Goal: Answer question/provide support

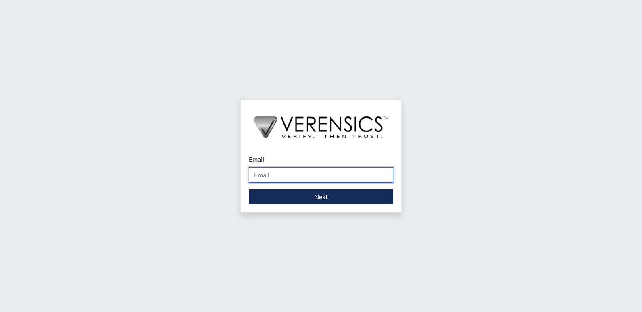
click at [270, 176] on input "Email" at bounding box center [321, 174] width 144 height 15
type input "[EMAIL_ADDRESS][PERSON_NAME][DOMAIN_NAME]"
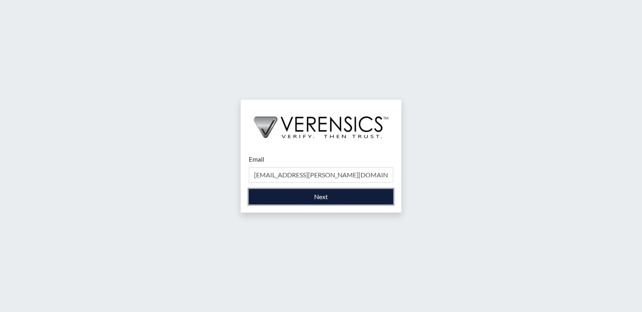
click at [313, 196] on button "Next" at bounding box center [321, 196] width 144 height 15
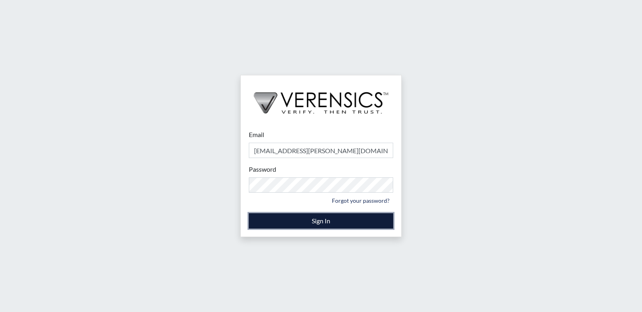
click at [307, 223] on button "Sign In" at bounding box center [321, 220] width 144 height 15
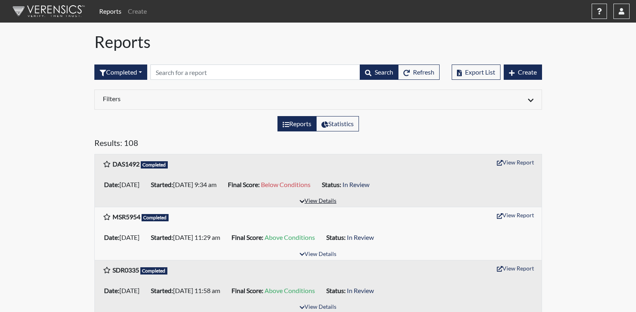
click at [313, 200] on button "View Details" at bounding box center [318, 201] width 44 height 11
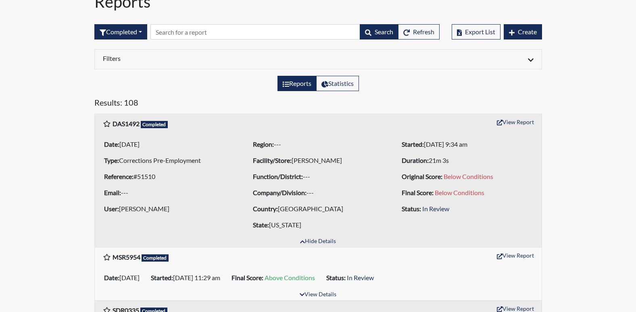
scroll to position [81, 0]
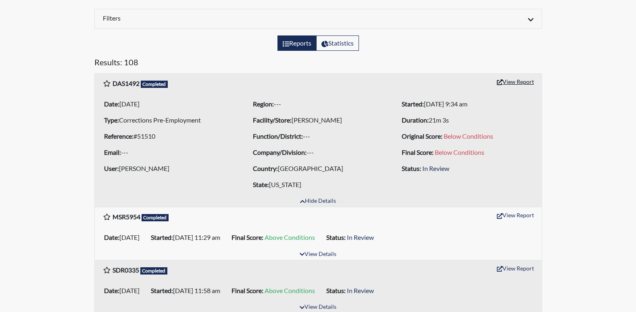
click at [511, 82] on button "View Report" at bounding box center [515, 81] width 44 height 13
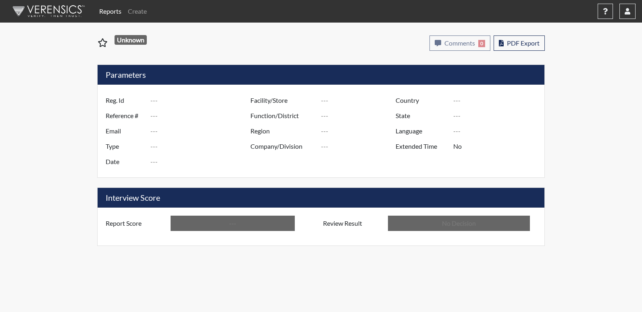
type input "DAS1492"
type input "51510"
type input "---"
type input "Corrections Pre-Employment"
type input "[DATE]"
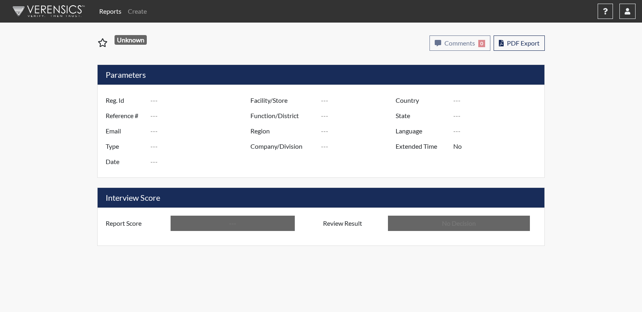
type input "[PERSON_NAME]"
type input "[GEOGRAPHIC_DATA]"
type input "[US_STATE]"
type input "English"
type input "Below Conditions"
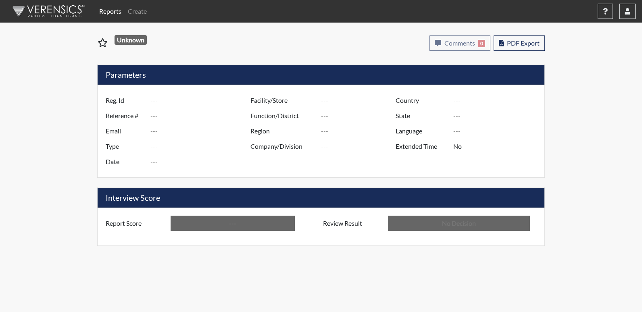
type input "In Review"
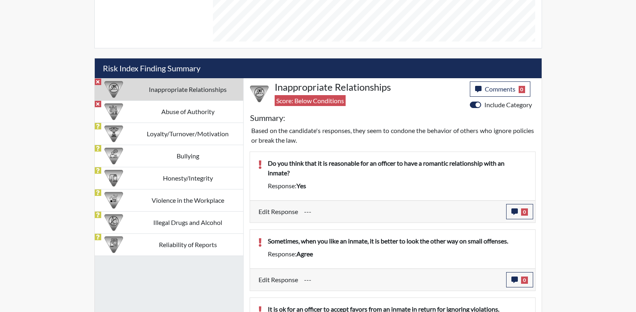
scroll to position [437, 0]
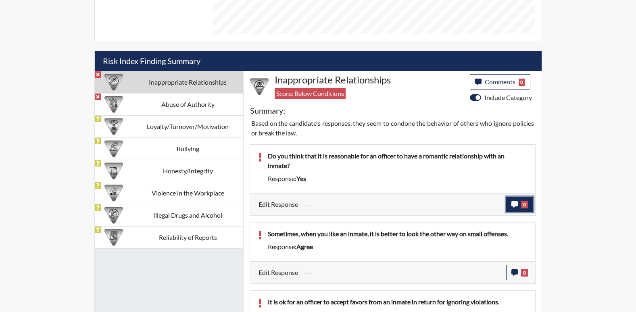
click at [514, 206] on icon "button" at bounding box center [514, 204] width 6 height 6
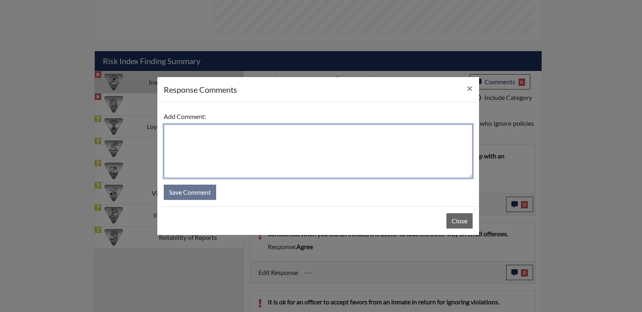
click at [175, 131] on textarea at bounding box center [318, 151] width 309 height 54
click at [186, 133] on textarea "States No it not acceptable" at bounding box center [318, 151] width 309 height 54
click at [202, 132] on textarea "States: No it not acceptable" at bounding box center [318, 151] width 309 height 54
click at [204, 133] on textarea "States: No, it not acceptable" at bounding box center [318, 151] width 309 height 54
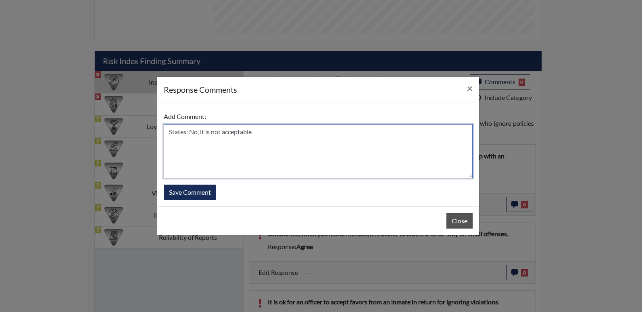
type textarea "States: No, it is not acceptable"
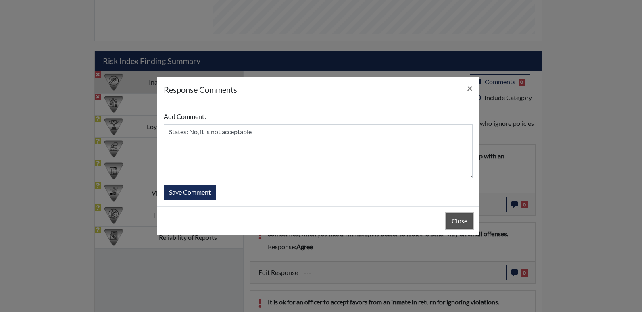
click at [461, 219] on button "Close" at bounding box center [460, 220] width 26 height 15
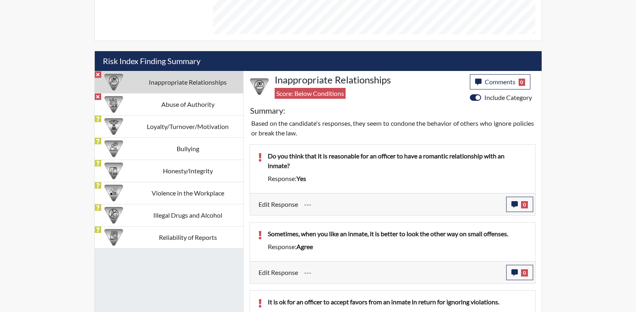
scroll to position [478, 0]
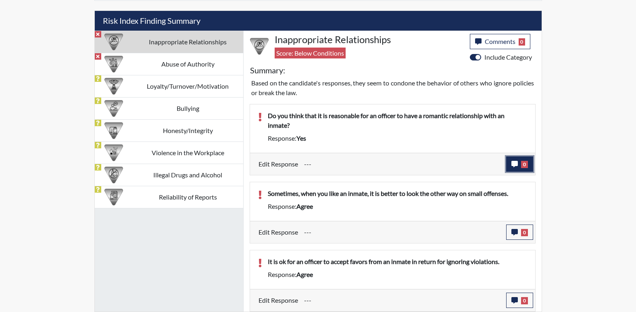
click at [529, 170] on button "0" at bounding box center [519, 164] width 27 height 15
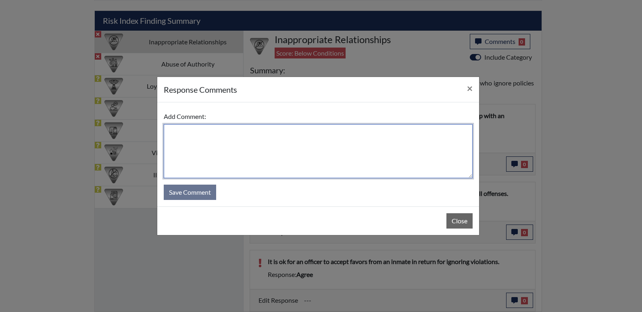
click at [173, 133] on textarea at bounding box center [318, 151] width 309 height 54
type textarea "Stated: No, it is not acceptable"
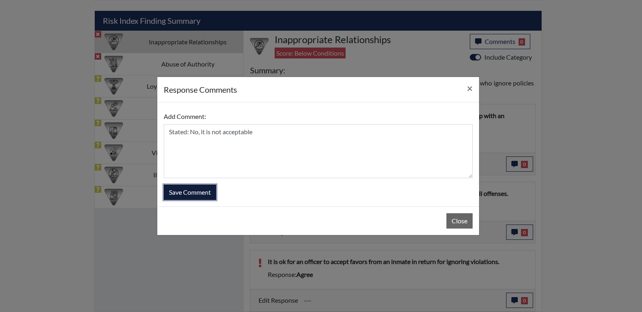
click at [192, 188] on button "Save Comment" at bounding box center [190, 192] width 52 height 15
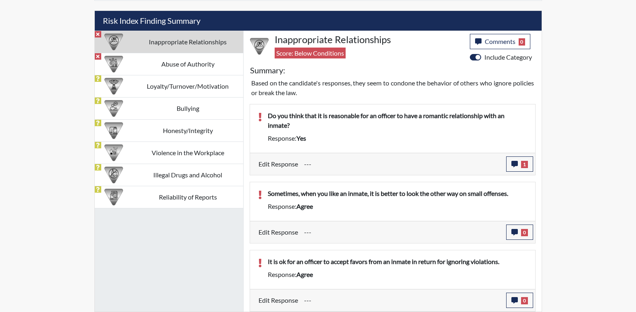
scroll to position [134, 335]
click at [517, 232] on icon "button" at bounding box center [514, 232] width 6 height 6
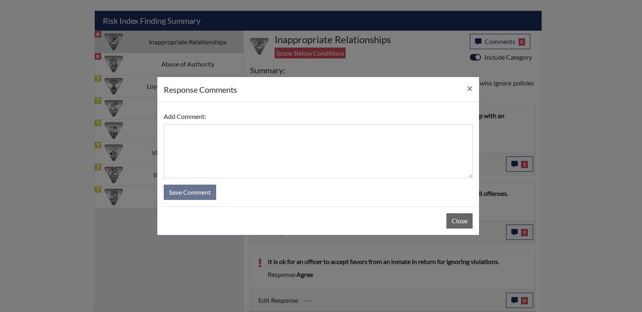
click at [200, 280] on div "response Comments × Add Comment: Save Comment Close" at bounding box center [321, 156] width 642 height 312
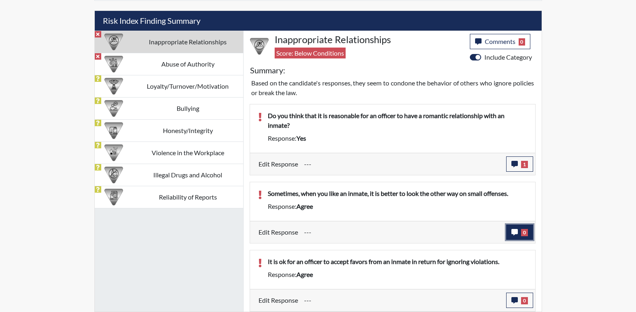
click at [529, 229] on button "0" at bounding box center [519, 232] width 27 height 15
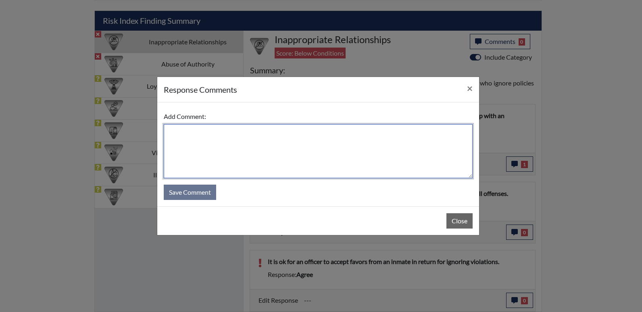
click at [180, 136] on textarea at bounding box center [318, 151] width 309 height 54
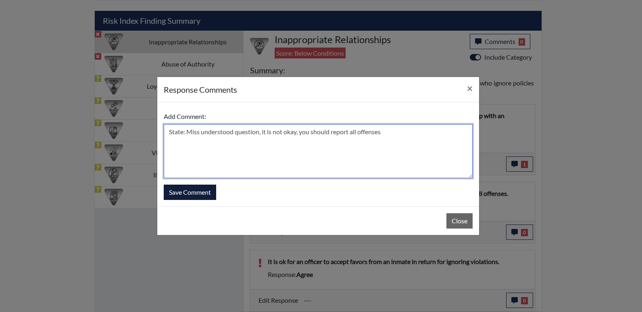
type textarea "State: Miss understood question, it is not okay, you should report all offenses"
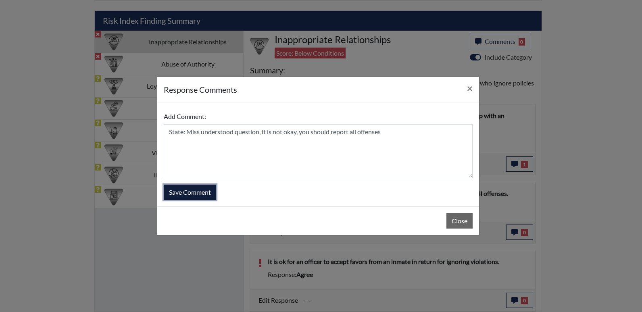
click at [190, 191] on button "Save Comment" at bounding box center [190, 192] width 52 height 15
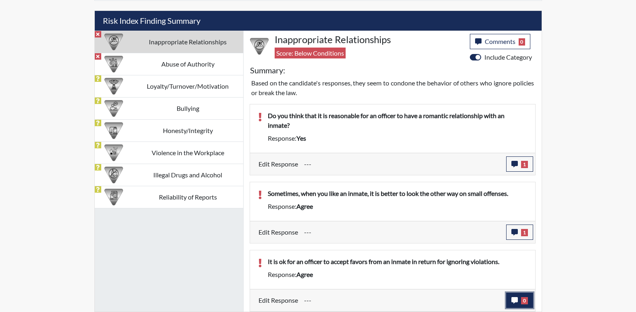
click at [513, 301] on icon "button" at bounding box center [514, 300] width 6 height 6
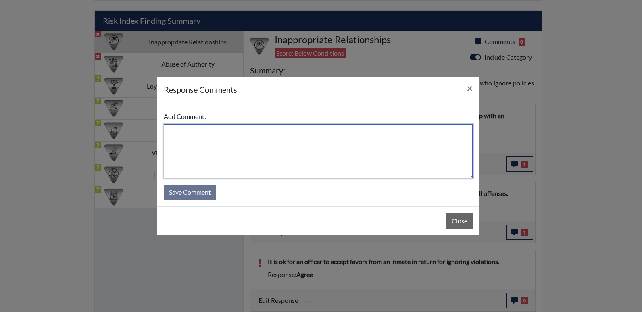
click at [184, 135] on textarea at bounding box center [318, 151] width 309 height 54
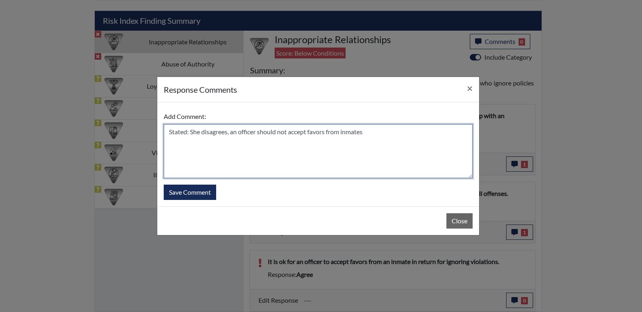
type textarea "Stated: She disagrees, an officer should not accept favors from inmates"
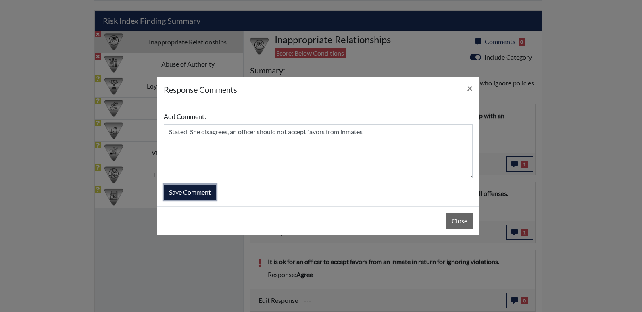
click at [184, 193] on button "Save Comment" at bounding box center [190, 192] width 52 height 15
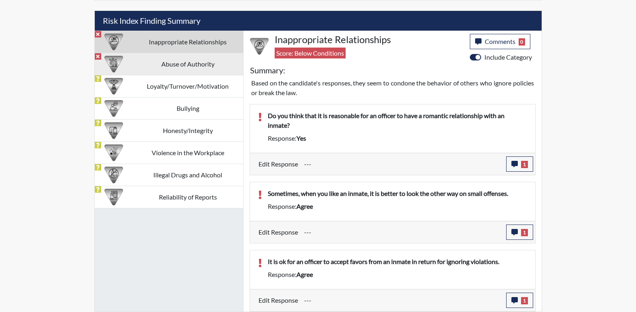
click at [166, 66] on td "Abuse of Authority" at bounding box center [188, 64] width 111 height 22
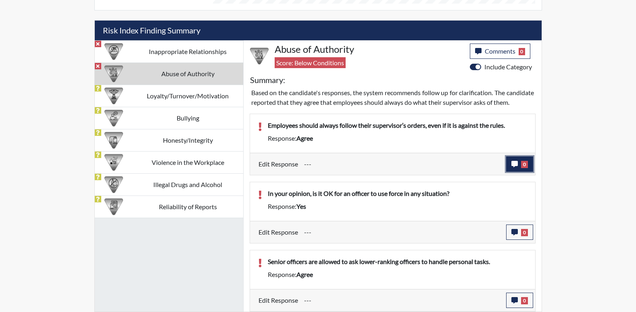
click at [518, 164] on icon "button" at bounding box center [514, 164] width 6 height 6
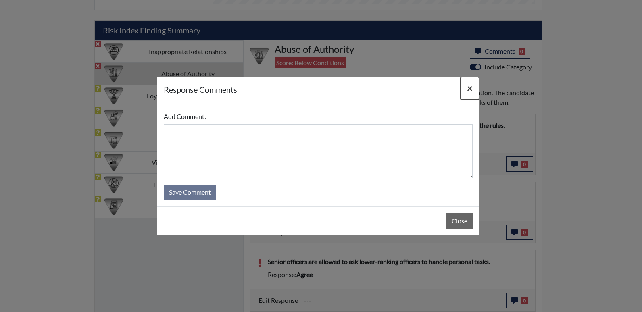
click at [473, 90] on button "×" at bounding box center [470, 88] width 19 height 23
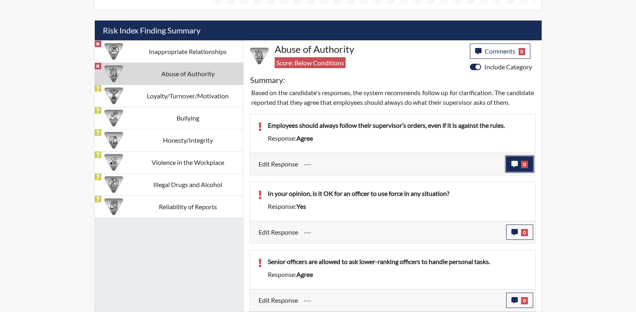
click at [517, 164] on icon "button" at bounding box center [514, 164] width 6 height 6
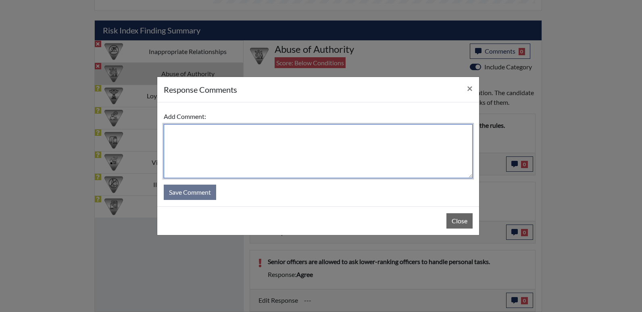
click at [202, 142] on textarea at bounding box center [318, 151] width 309 height 54
type textarea "Stated: It is not okay to break the rules"
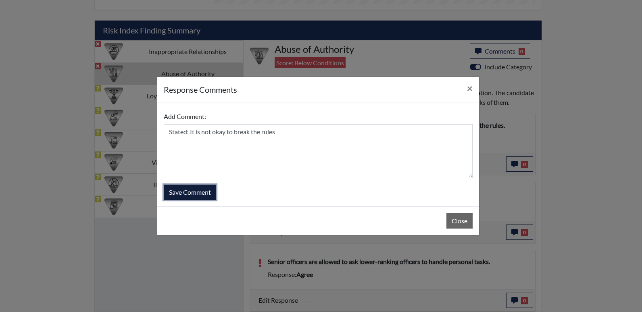
click at [185, 194] on button "Save Comment" at bounding box center [190, 192] width 52 height 15
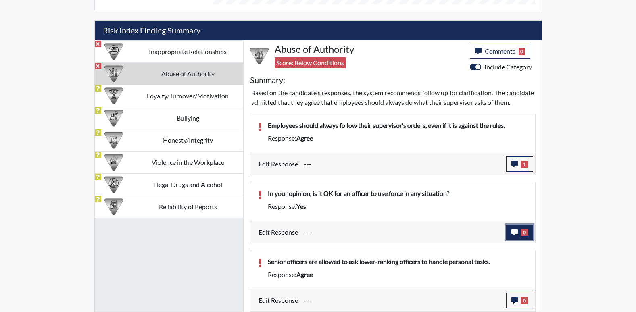
click at [511, 234] on icon "button" at bounding box center [514, 232] width 6 height 6
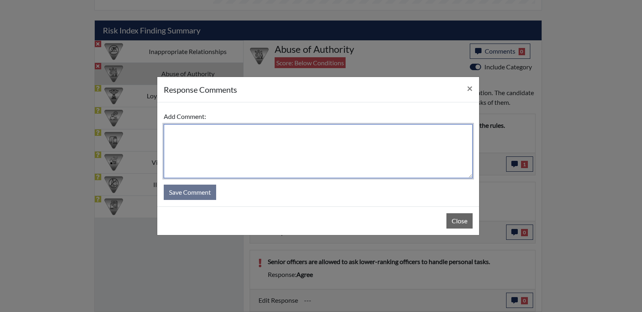
click at [165, 129] on textarea at bounding box center [318, 151] width 309 height 54
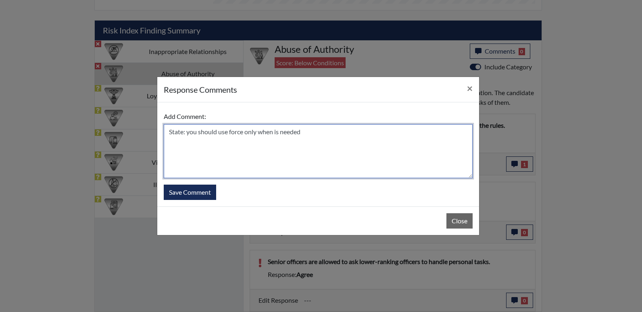
click at [305, 133] on textarea "State: you should use force only when is needed" at bounding box center [318, 151] width 309 height 54
click at [280, 132] on textarea "State: you should use force only when is needed" at bounding box center [318, 151] width 309 height 54
type textarea "State: you should use force only when needed"
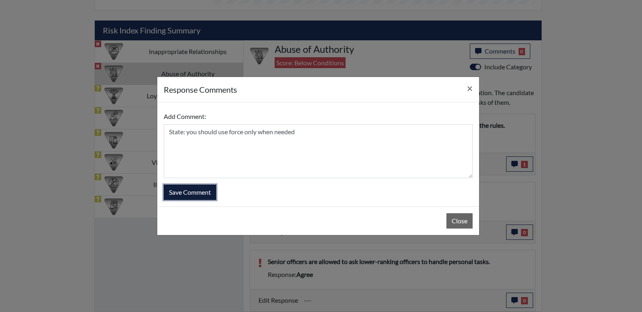
click at [196, 194] on button "Save Comment" at bounding box center [190, 192] width 52 height 15
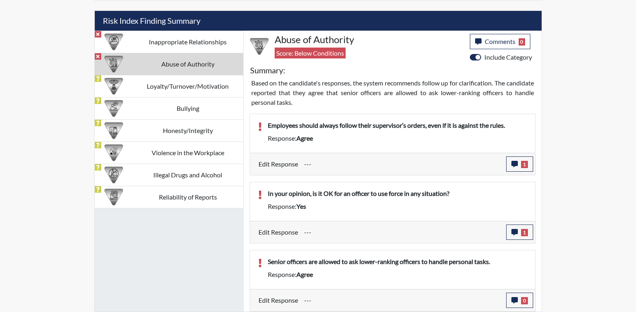
click at [412, 266] on p "Senior officers are allowed to ask lower-ranking officers to handle personal ta…" at bounding box center [397, 262] width 259 height 10
click at [410, 263] on p "Senior officers are allowed to ask lower-ranking officers to handle personal ta…" at bounding box center [397, 262] width 259 height 10
click at [516, 302] on icon "button" at bounding box center [514, 300] width 6 height 6
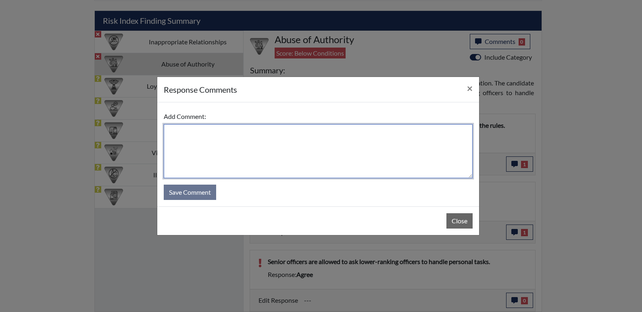
click at [172, 134] on textarea at bounding box center [318, 151] width 309 height 54
type textarea "Stated: She disagrees"
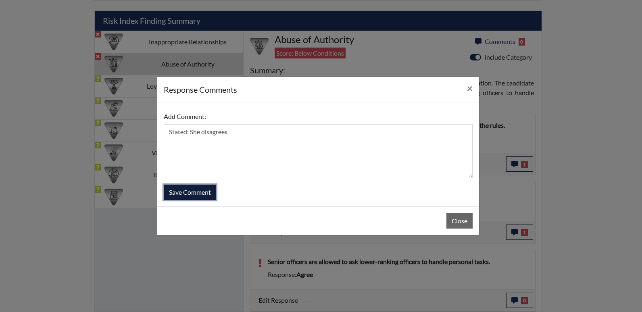
click at [187, 192] on button "Save Comment" at bounding box center [190, 192] width 52 height 15
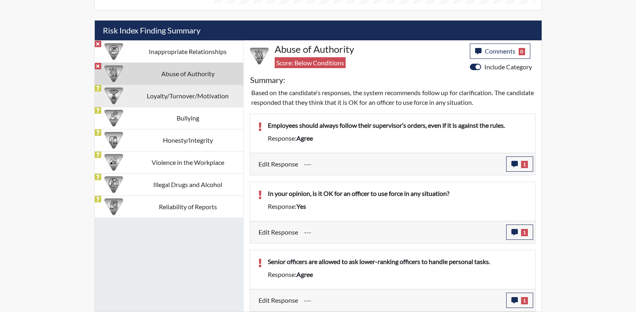
click at [150, 99] on td "Loyalty/Turnover/Motivation" at bounding box center [188, 96] width 111 height 22
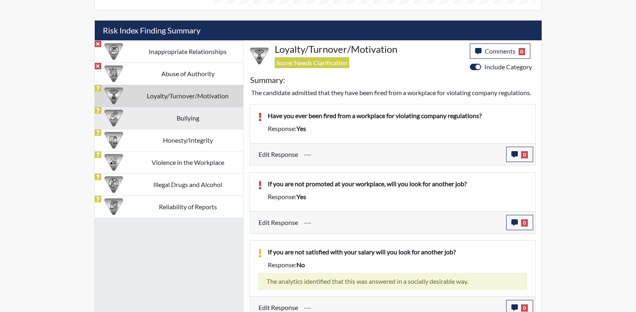
click at [150, 118] on td "Bullying" at bounding box center [188, 118] width 111 height 22
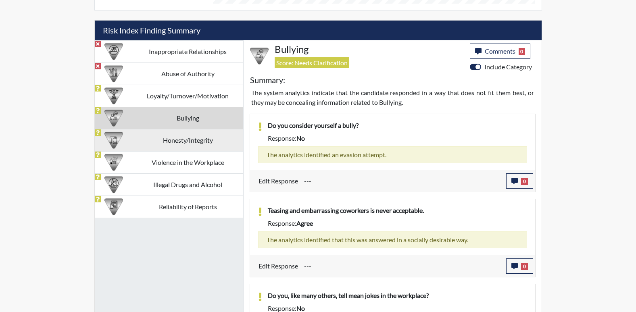
click at [151, 142] on td "Honesty/Integrity" at bounding box center [188, 140] width 111 height 22
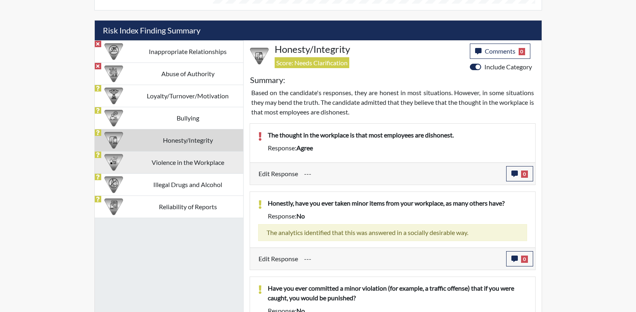
click at [155, 161] on td "Violence in the Workplace" at bounding box center [188, 162] width 111 height 22
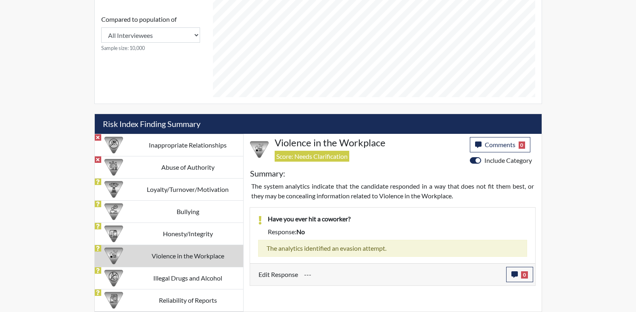
scroll to position [374, 0]
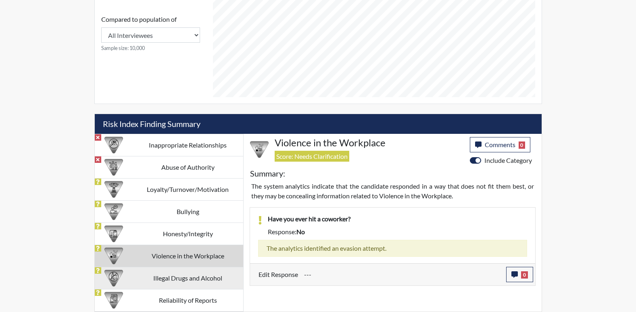
click at [163, 278] on td "Illegal Drugs and Alcohol" at bounding box center [188, 278] width 111 height 22
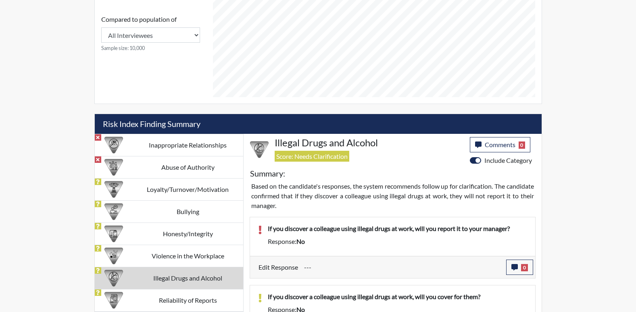
scroll to position [426, 0]
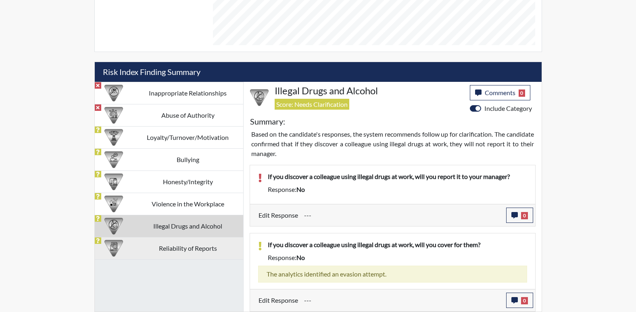
click at [162, 248] on td "Reliability of Reports" at bounding box center [188, 248] width 111 height 22
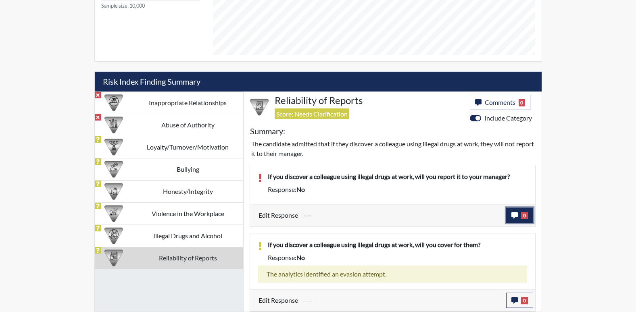
click at [513, 218] on icon "button" at bounding box center [514, 215] width 6 height 6
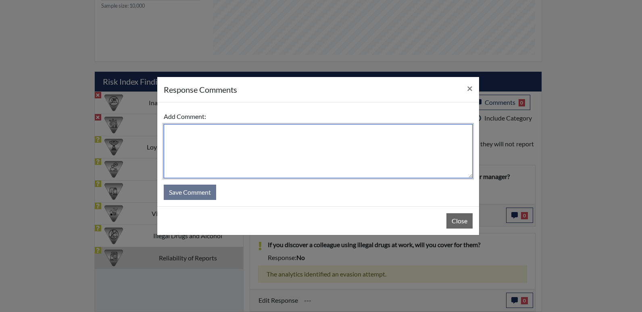
click at [171, 133] on textarea at bounding box center [318, 151] width 309 height 54
type textarea "Stated: Yes, she will report it"
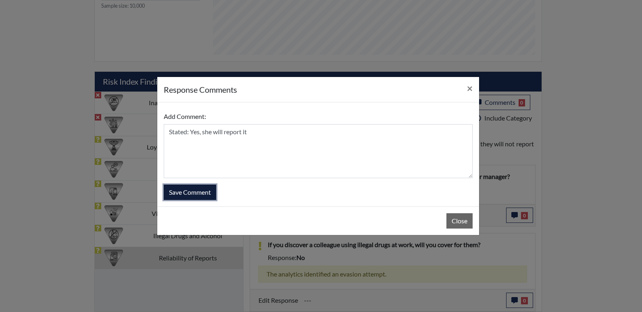
click at [198, 192] on button "Save Comment" at bounding box center [190, 192] width 52 height 15
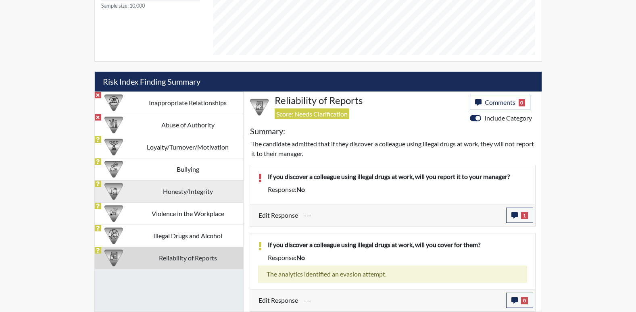
scroll to position [134, 335]
click at [177, 190] on td "Honesty/Integrity" at bounding box center [188, 191] width 111 height 22
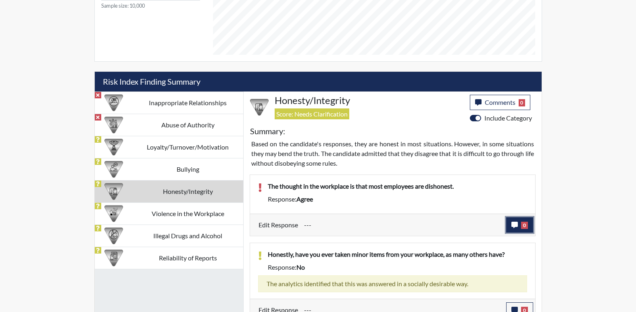
click at [517, 225] on icon "button" at bounding box center [514, 225] width 6 height 6
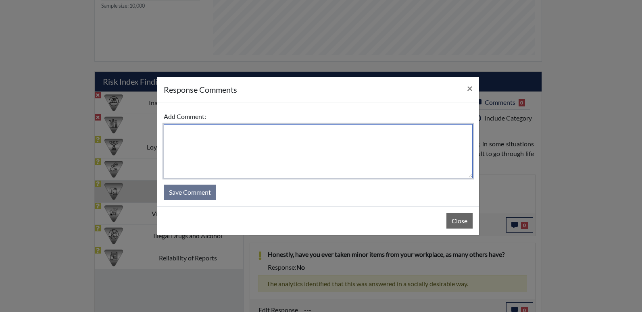
click at [210, 134] on textarea at bounding box center [318, 151] width 309 height 54
type textarea "Stated: some are dishonest not all"
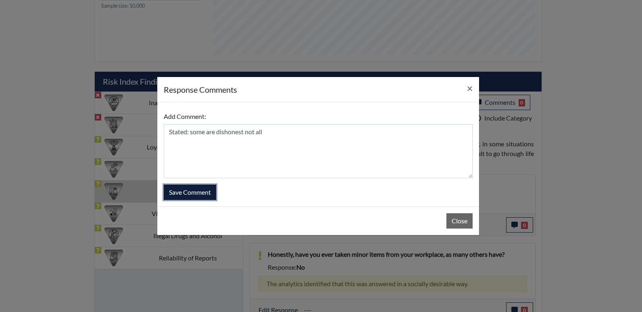
click at [200, 195] on button "Save Comment" at bounding box center [190, 192] width 52 height 15
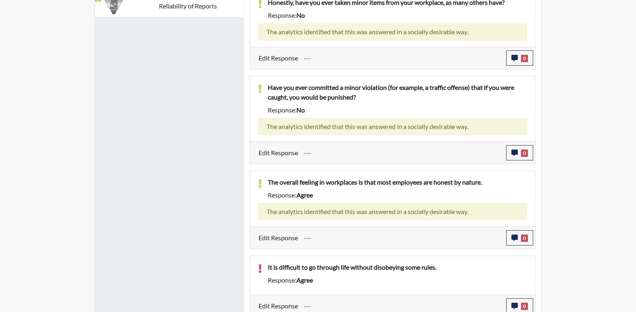
scroll to position [674, 0]
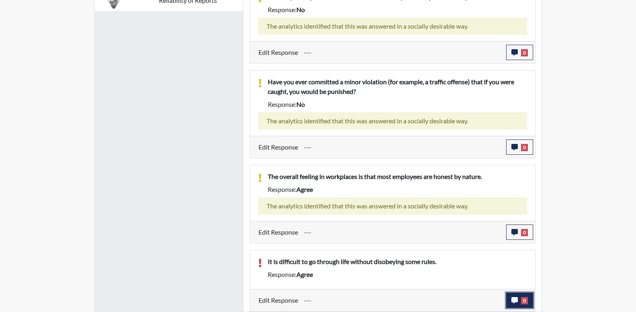
click at [523, 303] on span "0" at bounding box center [524, 300] width 7 height 7
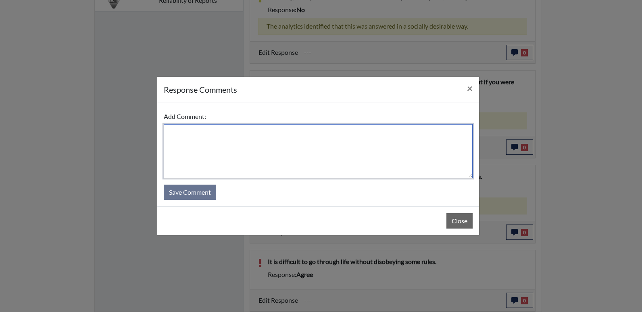
click at [181, 140] on textarea at bounding box center [318, 151] width 309 height 54
type textarea "State: You should obey the rules"
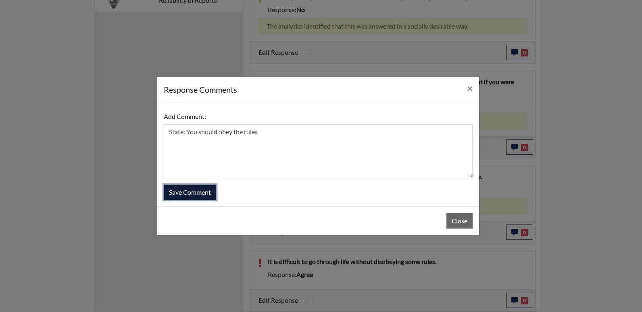
click at [196, 192] on button "Save Comment" at bounding box center [190, 192] width 52 height 15
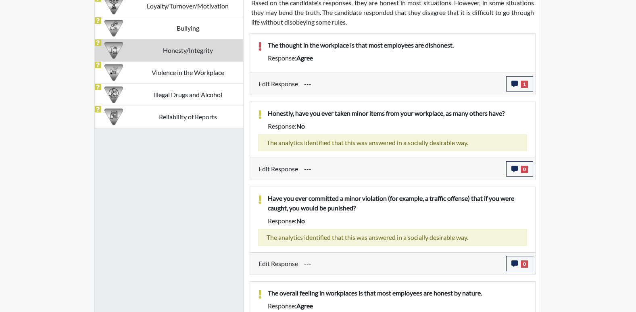
scroll to position [513, 0]
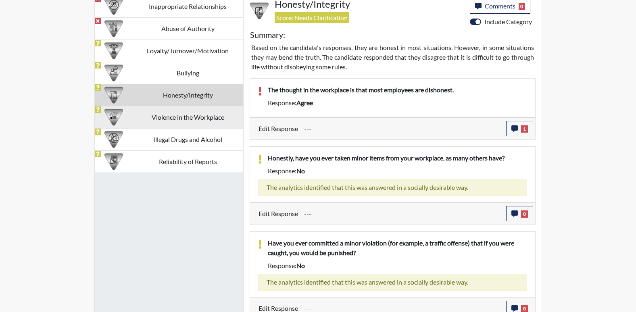
click at [190, 119] on td "Violence in the Workplace" at bounding box center [188, 117] width 111 height 22
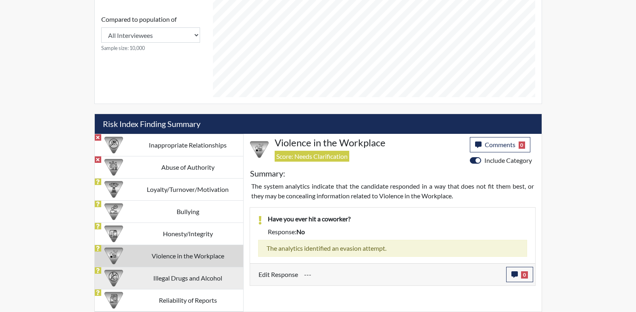
click at [196, 279] on td "Illegal Drugs and Alcohol" at bounding box center [188, 278] width 111 height 22
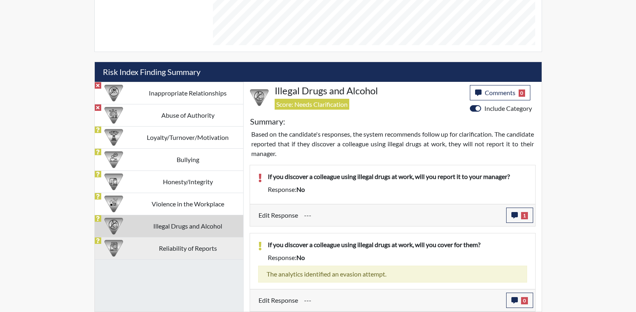
click at [173, 250] on td "Reliability of Reports" at bounding box center [188, 248] width 111 height 22
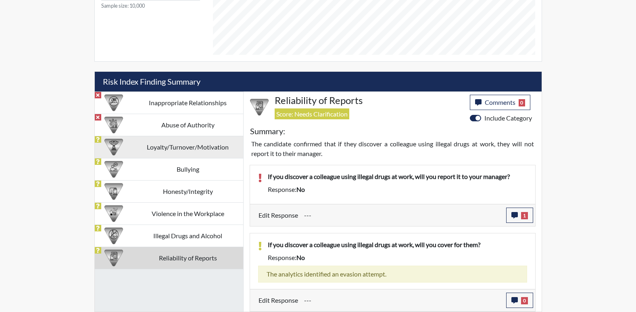
click at [158, 148] on td "Loyalty/Turnover/Motivation" at bounding box center [188, 147] width 111 height 22
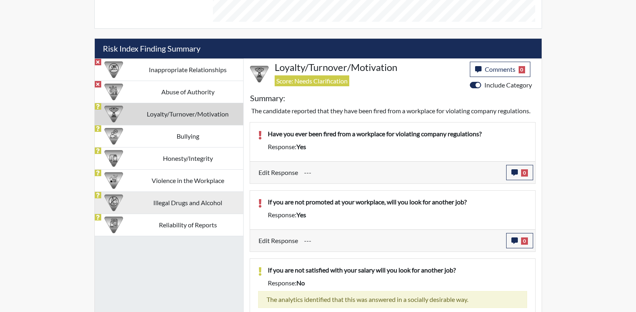
scroll to position [449, 0]
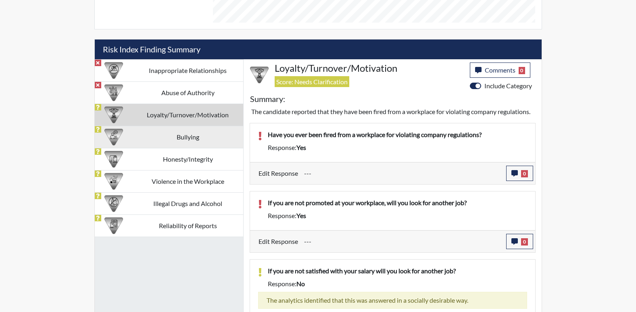
click at [202, 133] on td "Bullying" at bounding box center [188, 137] width 111 height 22
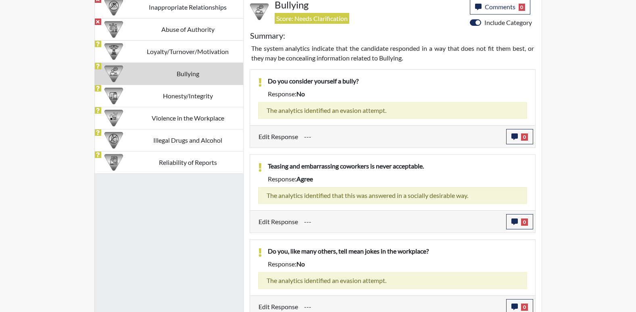
scroll to position [519, 0]
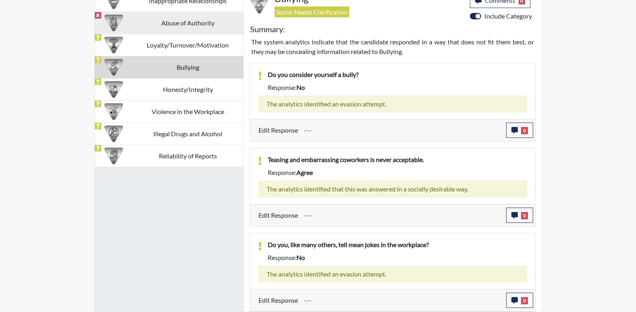
click at [199, 24] on td "Abuse of Authority" at bounding box center [188, 23] width 111 height 22
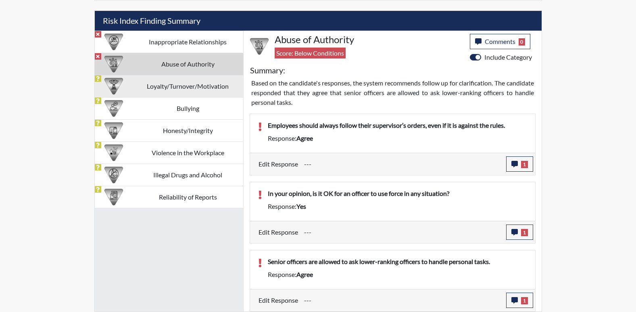
click at [160, 85] on td "Loyalty/Turnover/Motivation" at bounding box center [188, 86] width 111 height 22
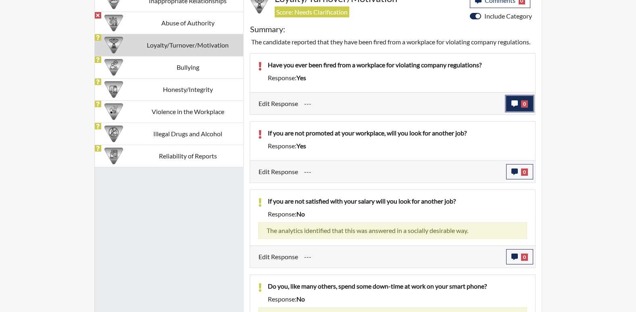
click at [511, 111] on button "0" at bounding box center [519, 103] width 27 height 15
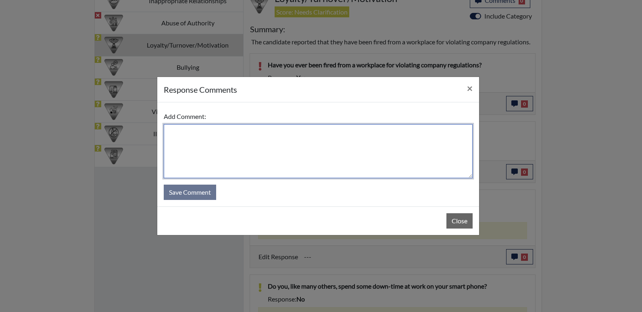
click at [173, 140] on textarea at bounding box center [318, 151] width 309 height 54
type textarea "Stated: No"
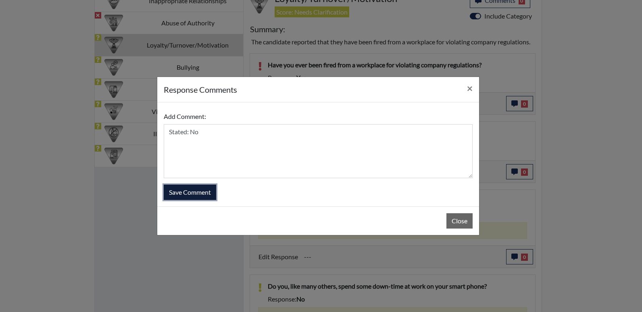
click at [189, 191] on button "Save Comment" at bounding box center [190, 192] width 52 height 15
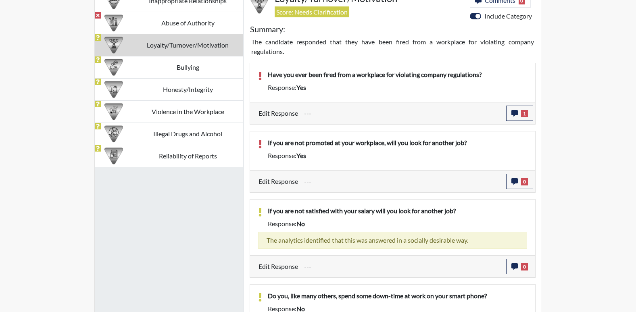
scroll to position [134, 335]
click at [528, 180] on span "0" at bounding box center [524, 181] width 7 height 7
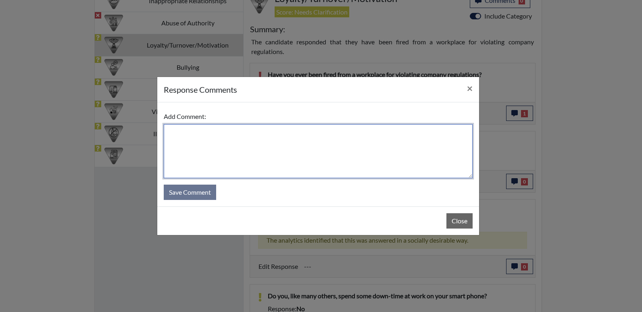
click at [178, 134] on textarea at bounding box center [318, 151] width 309 height 54
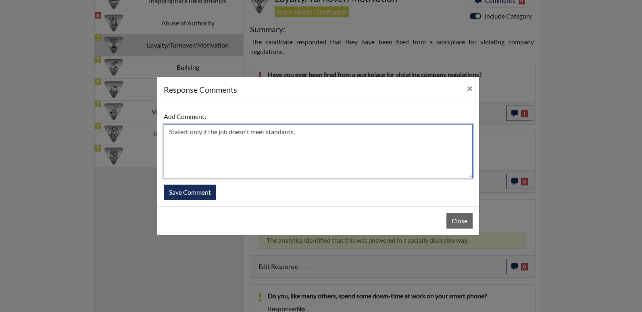
click at [297, 132] on textarea "Stated: only if the job doesn't meet standards," at bounding box center [318, 151] width 309 height 54
type textarea "Stated: only if the job doesn't meet standards"
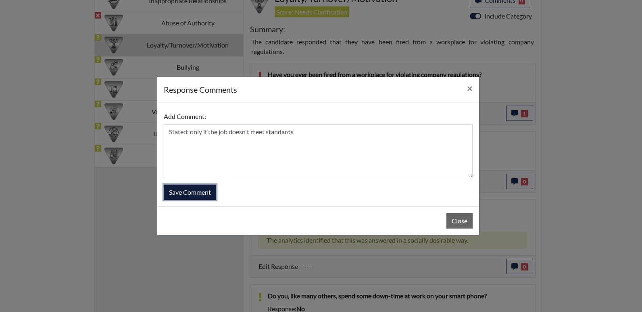
click at [188, 192] on button "Save Comment" at bounding box center [190, 192] width 52 height 15
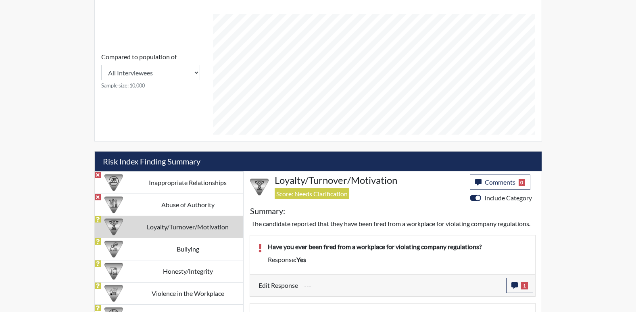
scroll to position [328, 0]
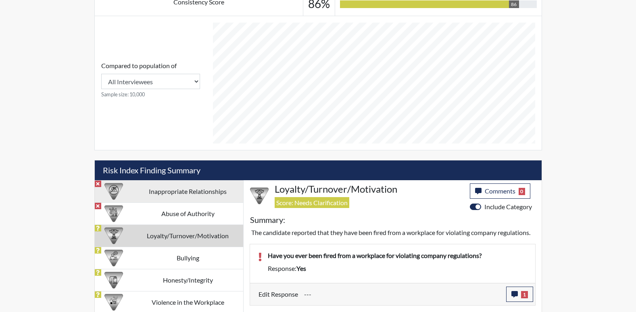
click at [192, 188] on td "Inappropriate Relationships" at bounding box center [188, 191] width 111 height 22
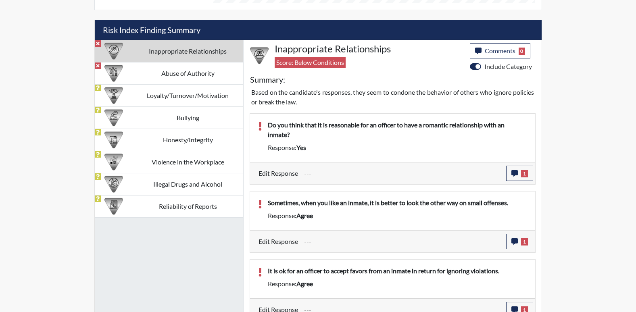
scroll to position [478, 0]
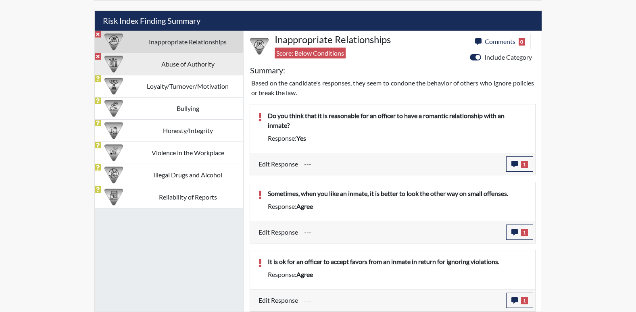
click at [139, 67] on td "Abuse of Authority" at bounding box center [188, 64] width 111 height 22
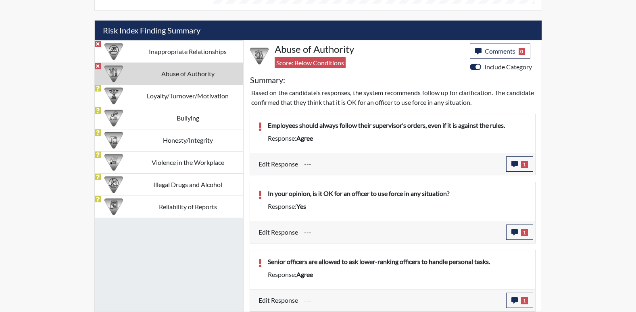
scroll to position [468, 0]
click at [167, 97] on td "Loyalty/Turnover/Motivation" at bounding box center [188, 96] width 111 height 22
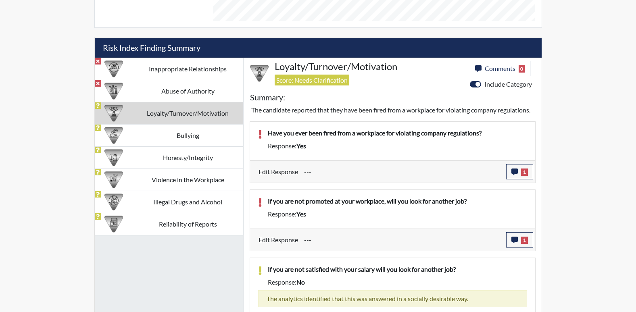
scroll to position [409, 0]
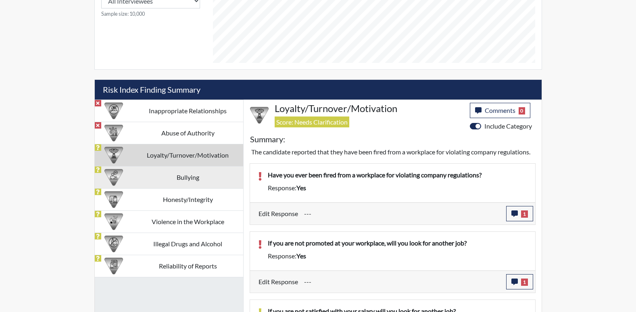
click at [182, 177] on td "Bullying" at bounding box center [188, 177] width 111 height 22
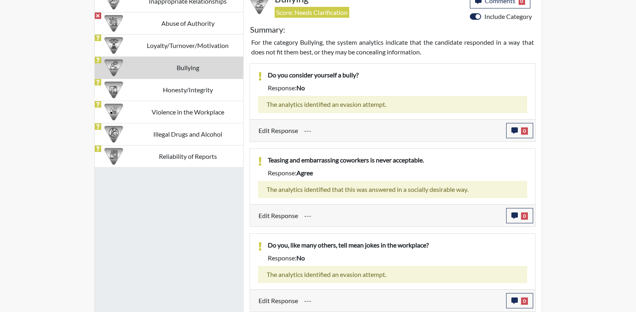
scroll to position [519, 0]
click at [212, 92] on td "Honesty/Integrity" at bounding box center [188, 89] width 111 height 22
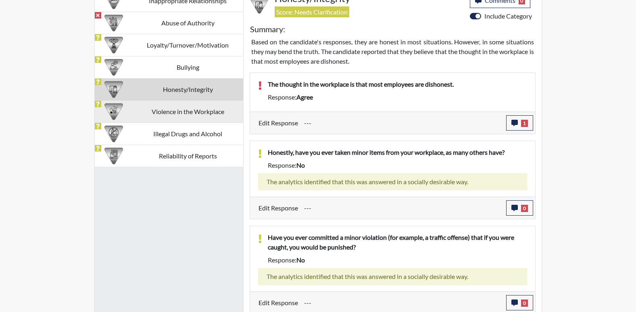
click at [212, 110] on td "Violence in the Workplace" at bounding box center [188, 111] width 111 height 22
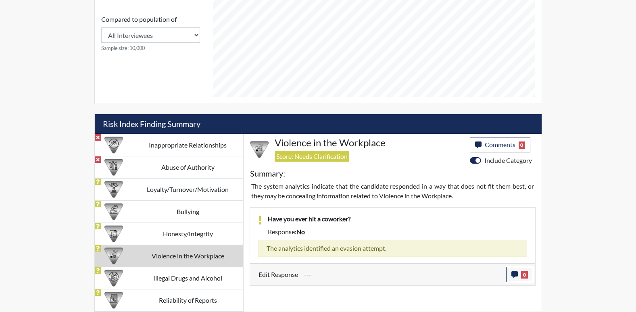
scroll to position [374, 0]
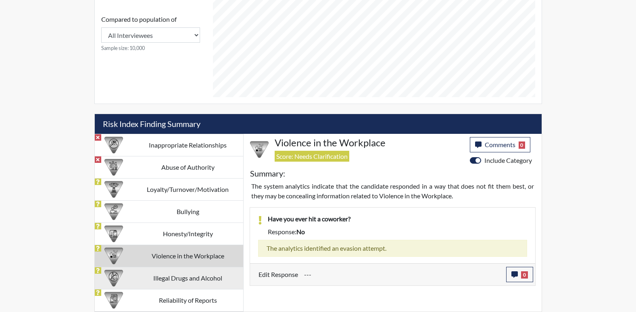
click at [189, 280] on td "Illegal Drugs and Alcohol" at bounding box center [188, 278] width 111 height 22
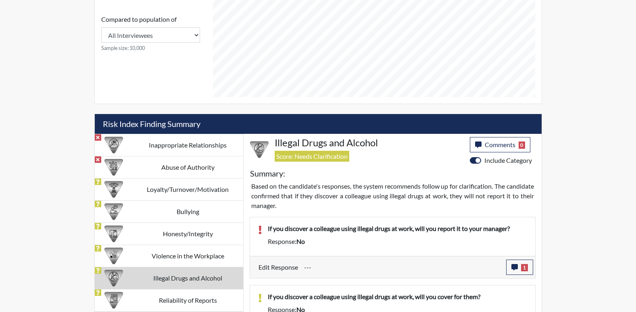
scroll to position [426, 0]
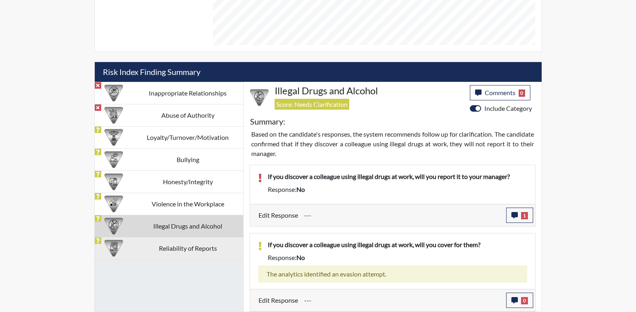
click at [186, 250] on td "Reliability of Reports" at bounding box center [188, 248] width 111 height 22
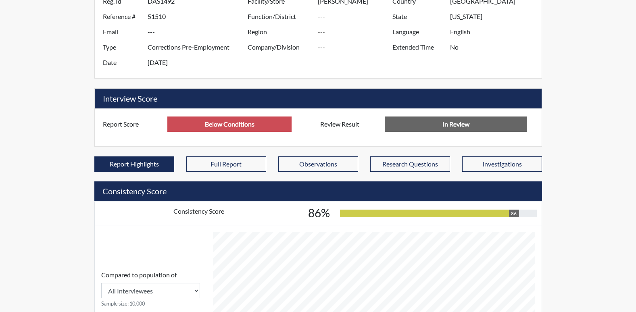
scroll to position [81, 0]
